Goal: Information Seeking & Learning: Learn about a topic

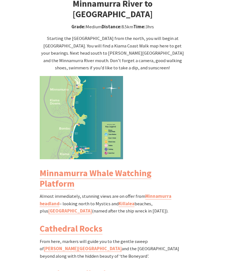
scroll to position [575, 0]
click at [95, 176] on link "Minnamurra Whale Watching Platform" at bounding box center [96, 179] width 112 height 22
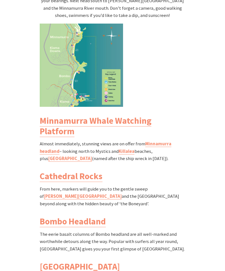
scroll to position [629, 0]
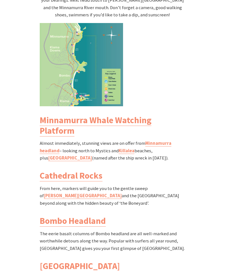
click at [84, 176] on link "Cathedral Rocks" at bounding box center [71, 175] width 63 height 11
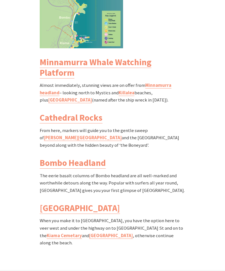
scroll to position [693, 0]
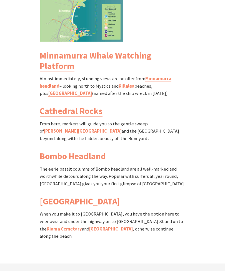
click at [86, 154] on link "Bombo Headland" at bounding box center [73, 156] width 66 height 11
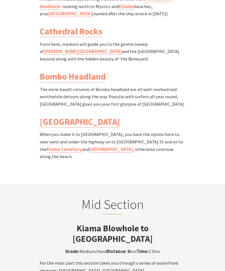
scroll to position [775, 0]
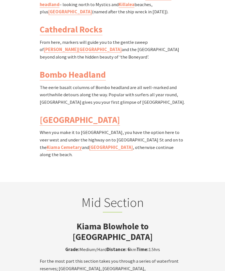
click at [72, 119] on link "[GEOGRAPHIC_DATA]" at bounding box center [80, 119] width 80 height 11
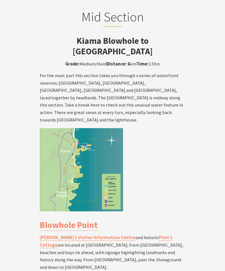
scroll to position [957, 0]
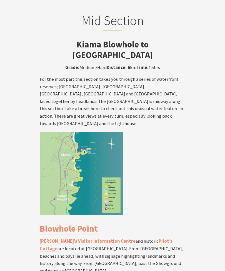
click at [136, 97] on p "For the most part this section takes you through a series of waterfront reserve…" at bounding box center [113, 102] width 146 height 52
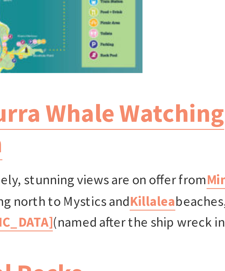
scroll to position [710, 0]
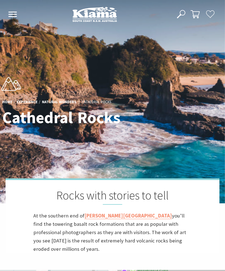
scroll to position [146, 223]
